Goal: Information Seeking & Learning: Understand process/instructions

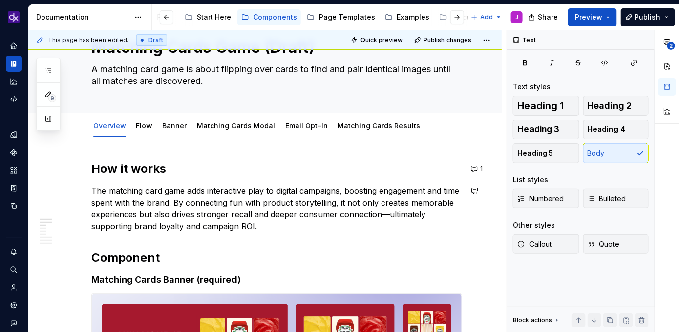
scroll to position [20, 0]
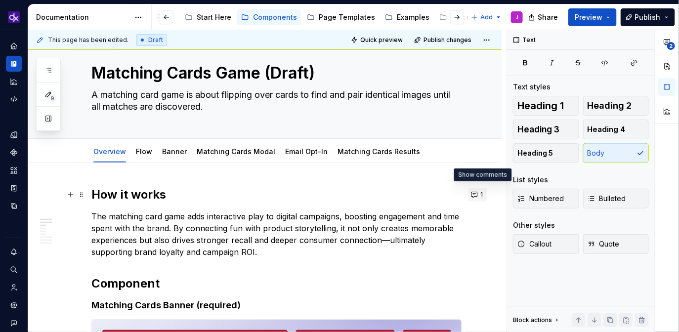
click at [481, 194] on button "1" at bounding box center [477, 195] width 19 height 14
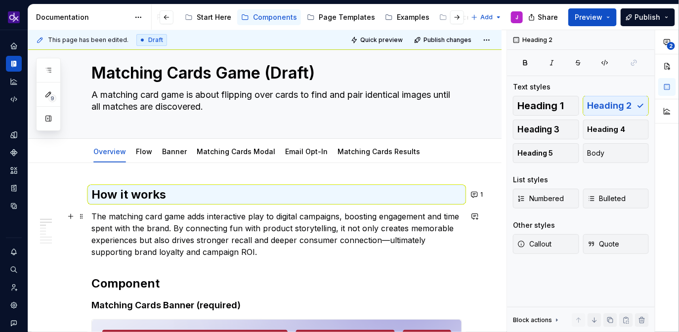
scroll to position [49, 0]
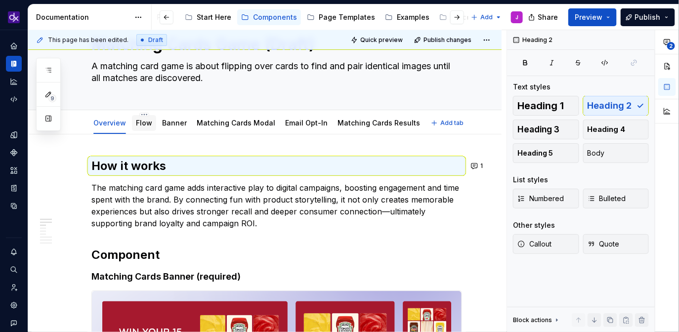
click at [143, 123] on link "Flow" at bounding box center [144, 123] width 16 height 8
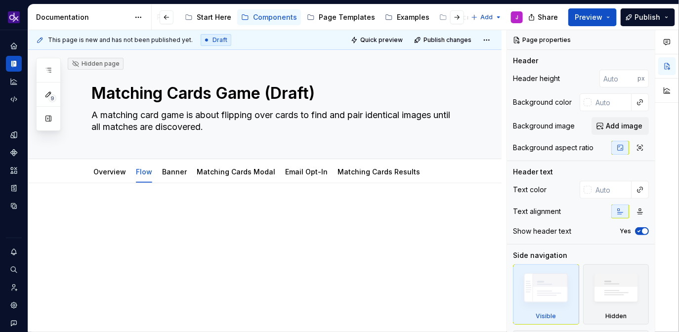
scroll to position [23, 0]
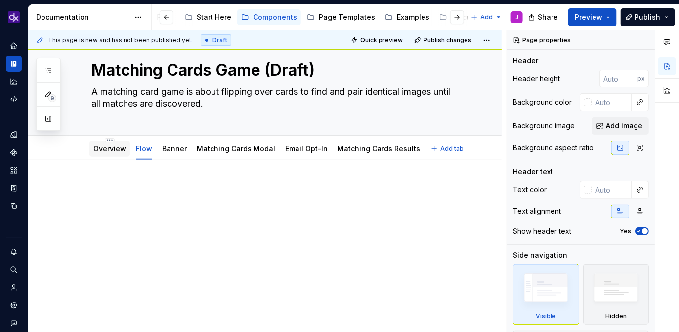
click at [114, 154] on div "Overview" at bounding box center [109, 149] width 33 height 12
click at [115, 150] on link "Overview" at bounding box center [109, 148] width 33 height 8
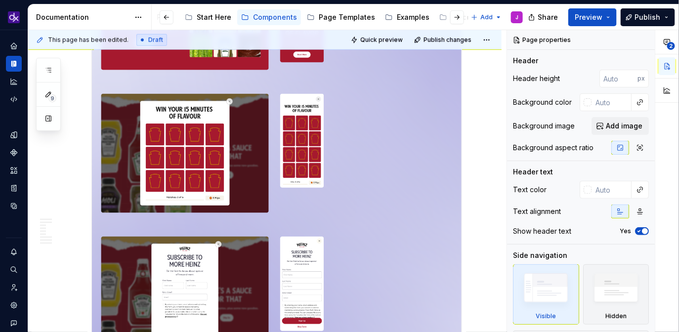
scroll to position [1608, 0]
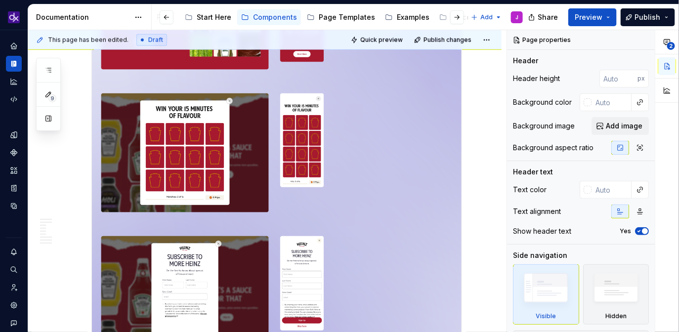
type textarea "*"
